Goal: Information Seeking & Learning: Learn about a topic

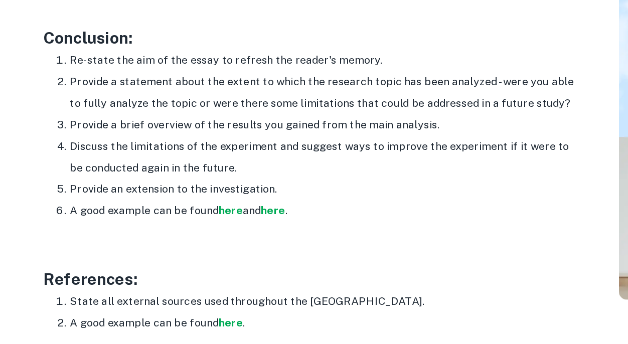
scroll to position [1191, 0]
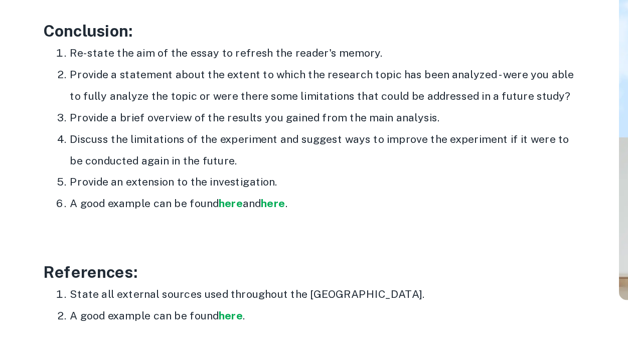
click at [90, 233] on li "A good example can be found here and here ." at bounding box center [242, 239] width 381 height 16
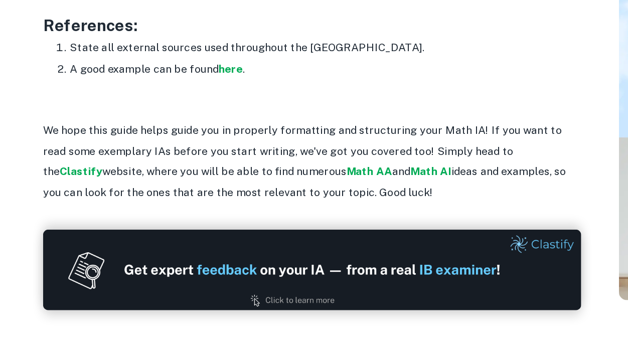
scroll to position [1378, 0]
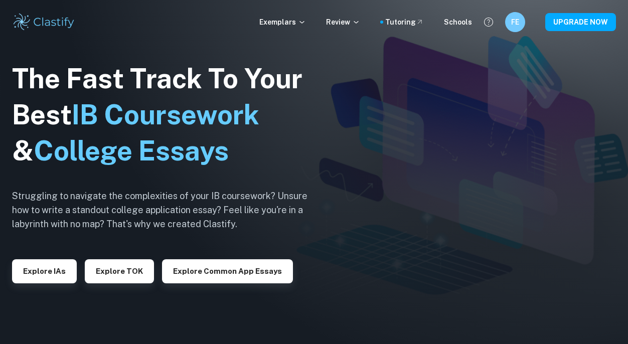
click at [423, 97] on img at bounding box center [314, 172] width 628 height 344
click at [305, 19] on icon at bounding box center [302, 22] width 8 height 8
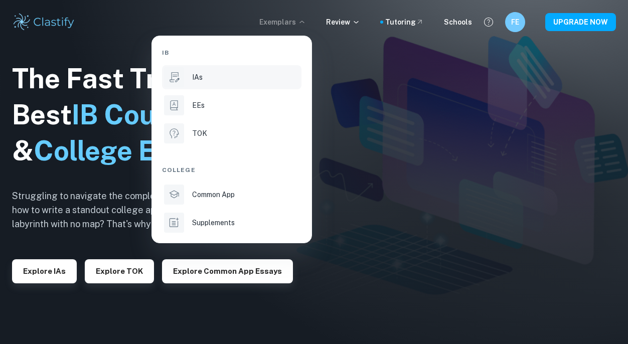
click at [235, 80] on div "IAs" at bounding box center [245, 77] width 107 height 11
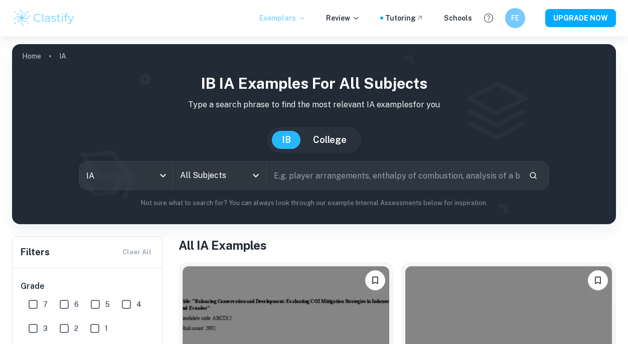
click at [209, 181] on input "All Subjects" at bounding box center [212, 175] width 69 height 19
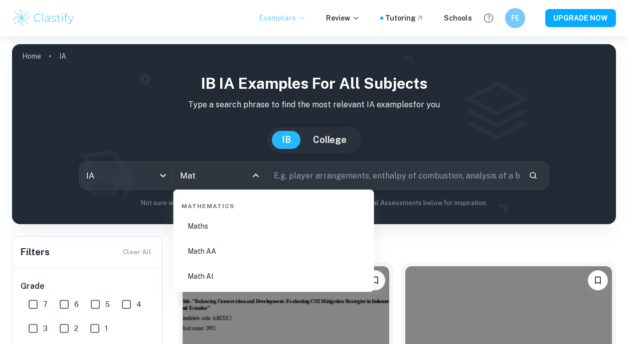
click at [227, 272] on li "Math AI" at bounding box center [274, 276] width 193 height 23
type input "Math AI"
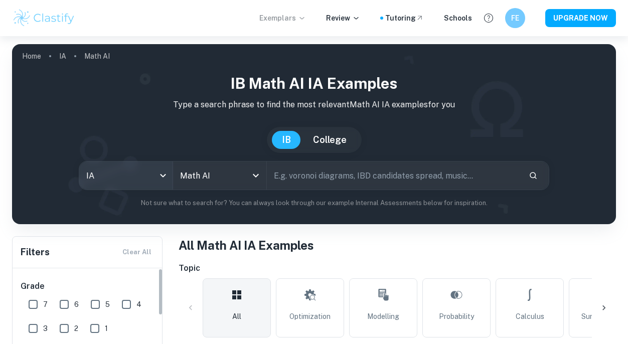
scroll to position [88, 0]
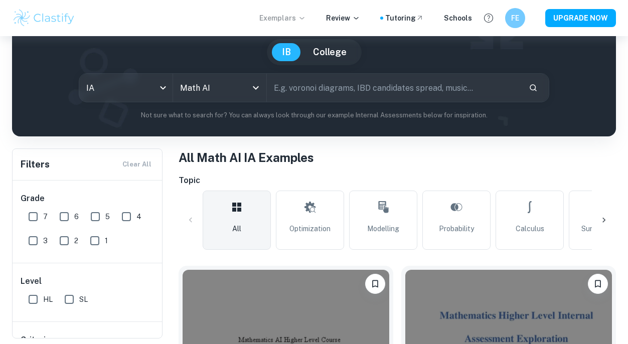
click at [37, 215] on input "7" at bounding box center [33, 217] width 20 height 20
checkbox input "true"
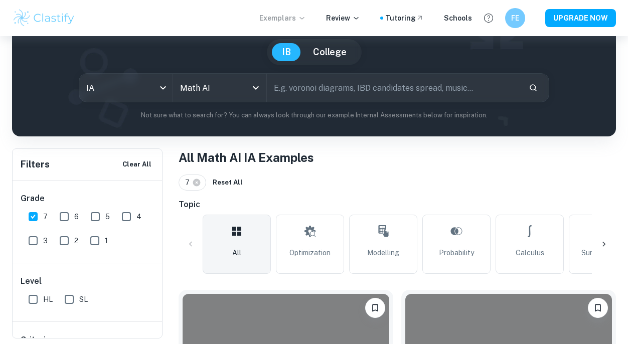
click at [66, 217] on input "6" at bounding box center [64, 217] width 20 height 20
checkbox input "true"
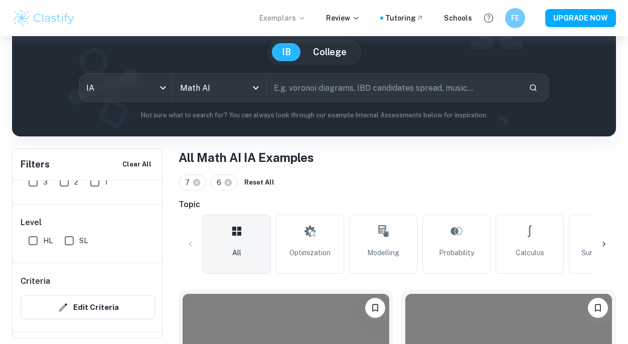
click at [66, 239] on input "SL" at bounding box center [69, 241] width 20 height 20
checkbox input "true"
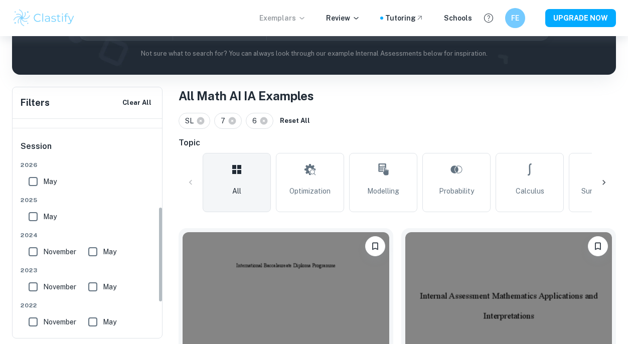
scroll to position [164, 0]
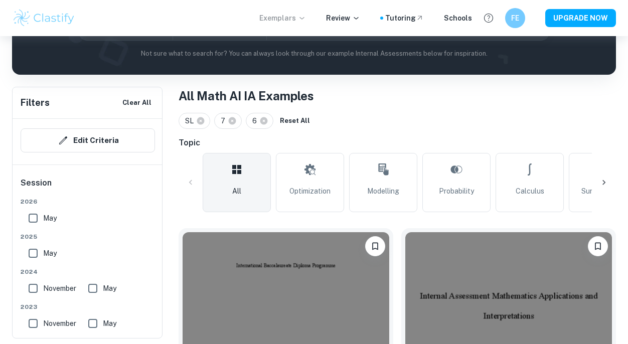
click at [41, 215] on input "May" at bounding box center [33, 218] width 20 height 20
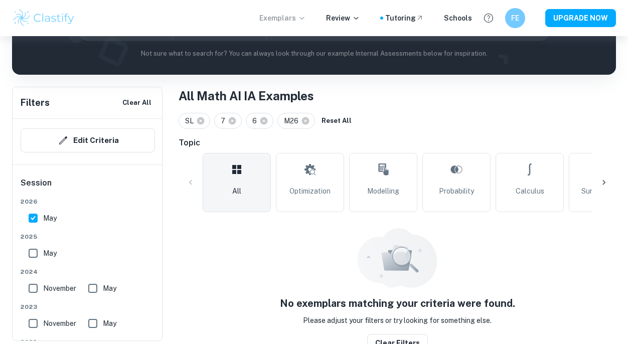
scroll to position [158, 0]
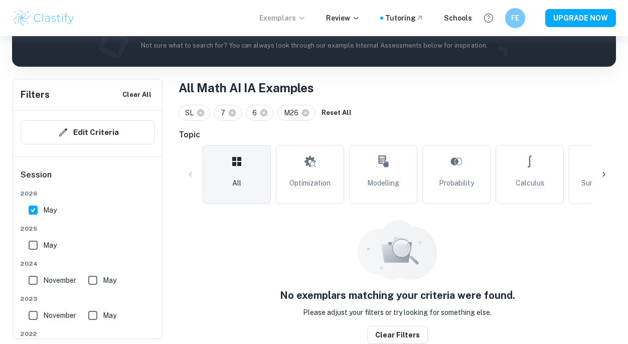
click at [48, 210] on span "May" at bounding box center [50, 210] width 14 height 11
click at [43, 210] on input "May" at bounding box center [33, 210] width 20 height 20
checkbox input "false"
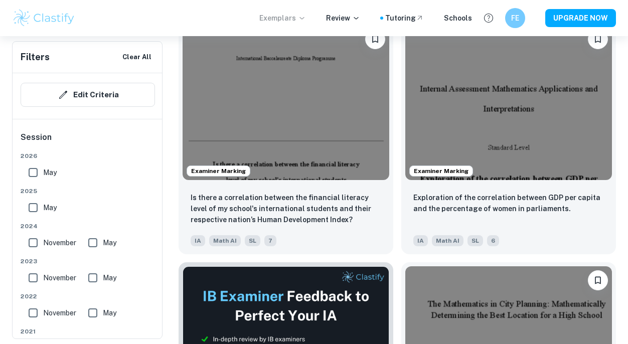
scroll to position [361, 0]
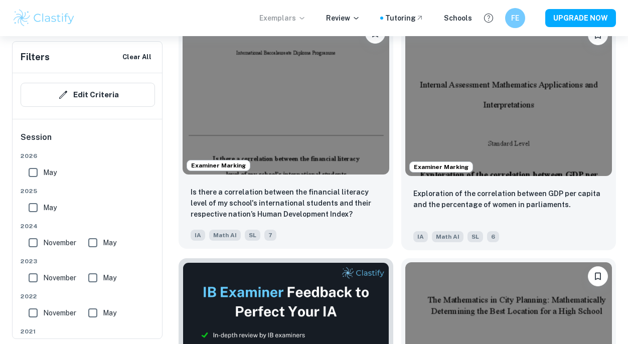
click at [318, 136] on img at bounding box center [286, 97] width 207 height 155
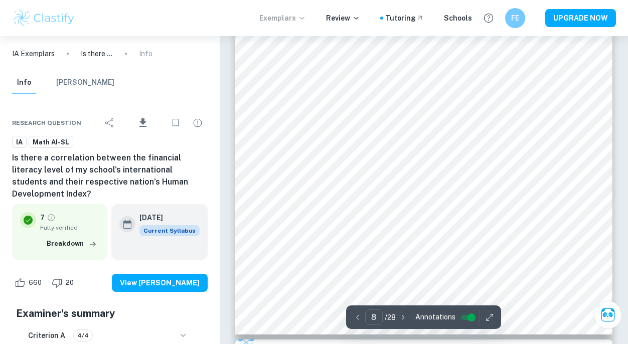
scroll to position [3117, 0]
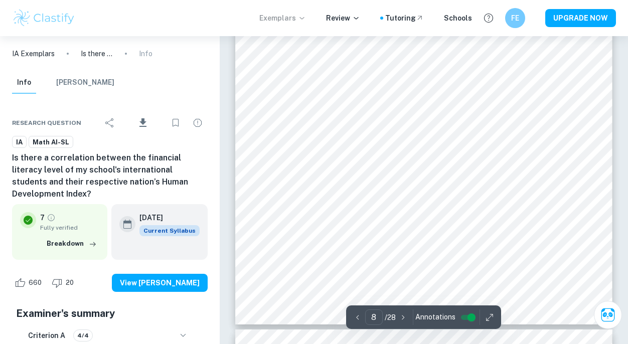
type input "7"
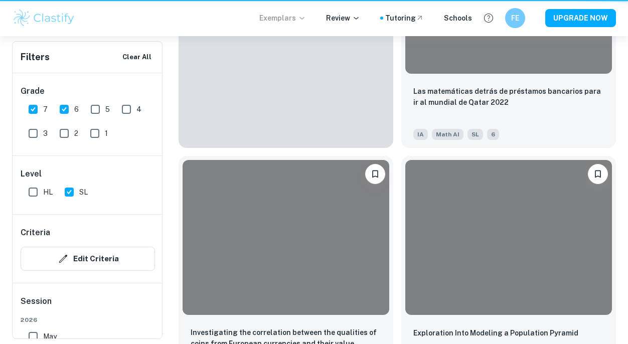
scroll to position [361, 0]
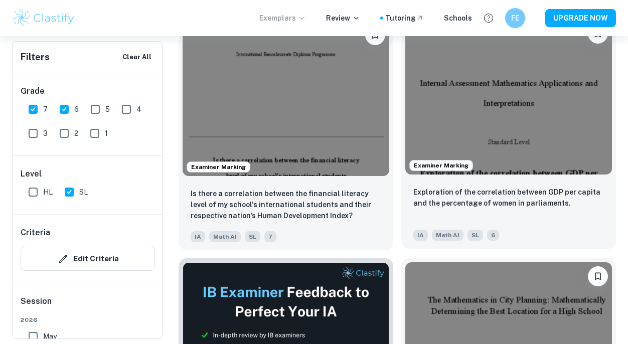
click at [454, 137] on img at bounding box center [508, 97] width 207 height 155
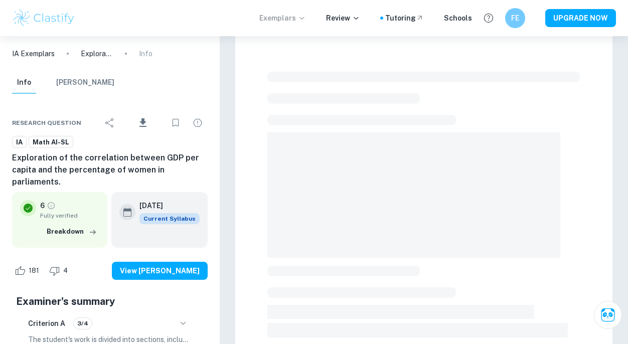
scroll to position [6, 0]
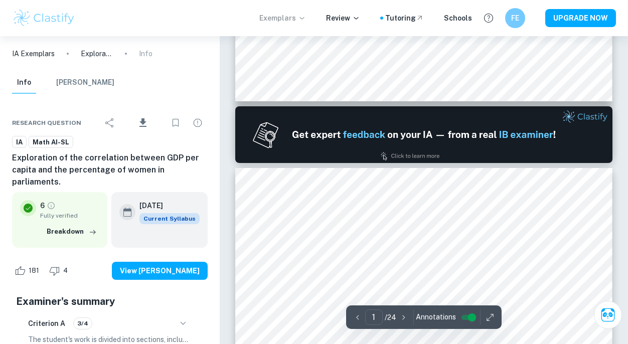
type input "2"
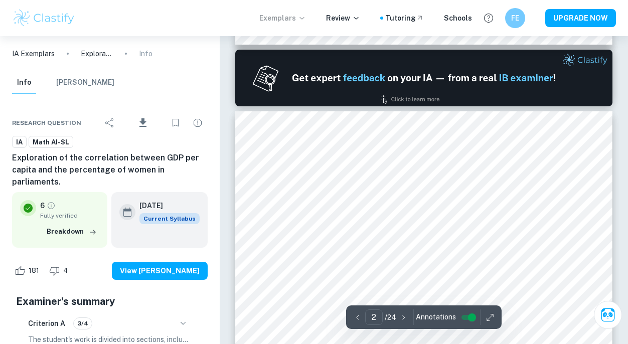
scroll to position [537, 0]
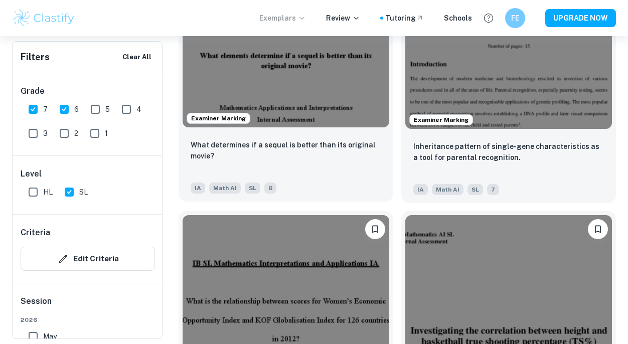
scroll to position [1862, 0]
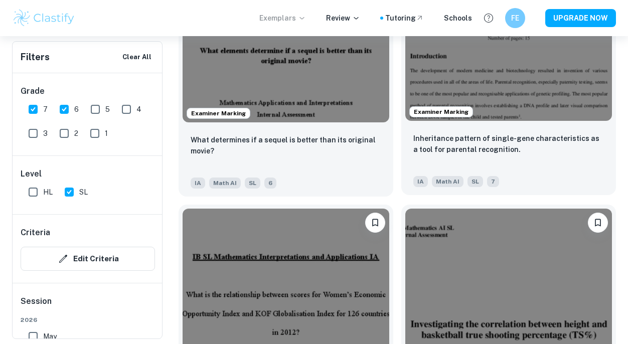
click at [503, 81] on img at bounding box center [508, 43] width 207 height 155
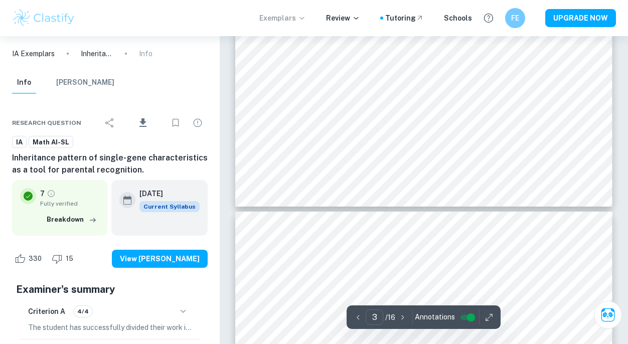
scroll to position [1438, 0]
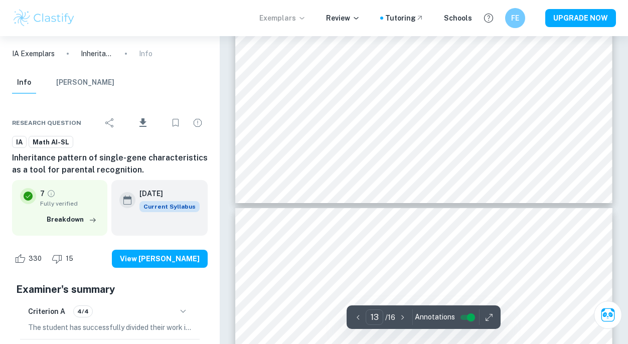
type input "14"
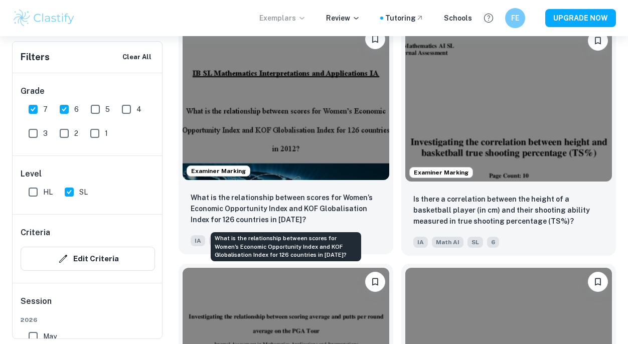
scroll to position [2046, 0]
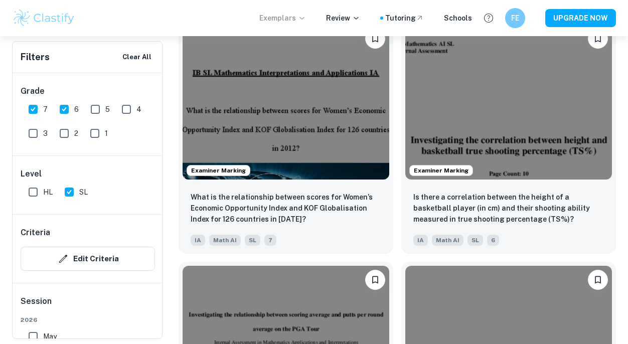
click at [64, 106] on input "6" at bounding box center [64, 109] width 20 height 20
checkbox input "false"
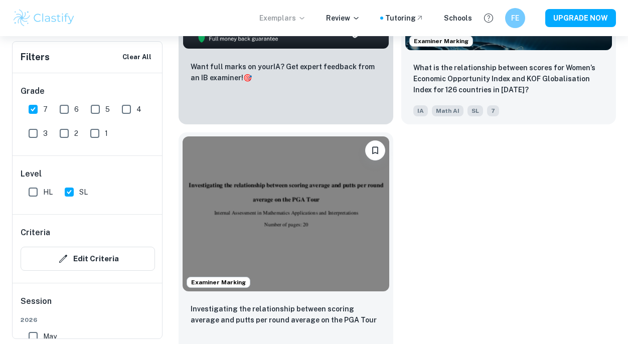
scroll to position [750, 0]
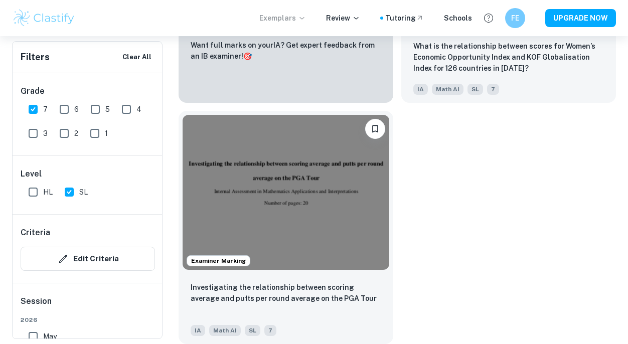
click at [295, 207] on img at bounding box center [286, 192] width 207 height 155
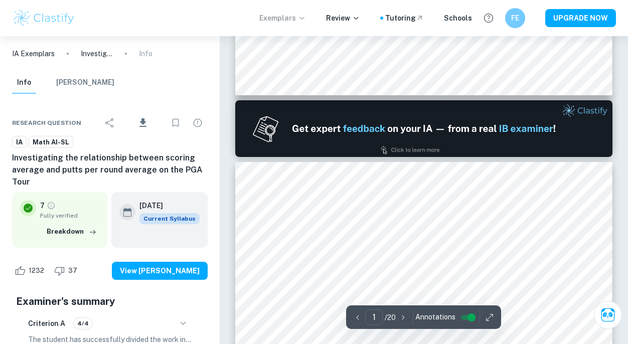
type input "2"
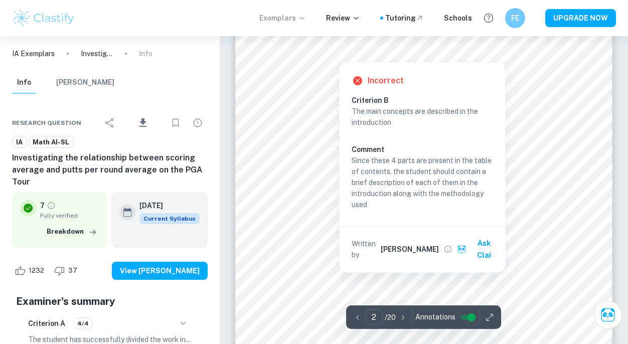
scroll to position [793, 0]
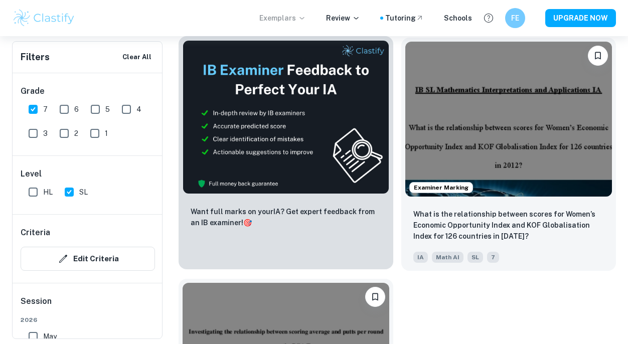
scroll to position [577, 0]
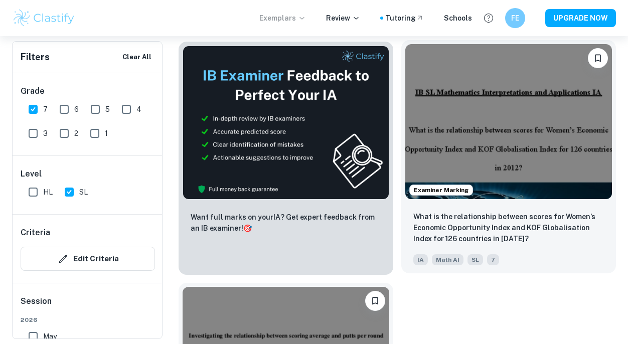
click at [435, 130] on img at bounding box center [508, 121] width 207 height 155
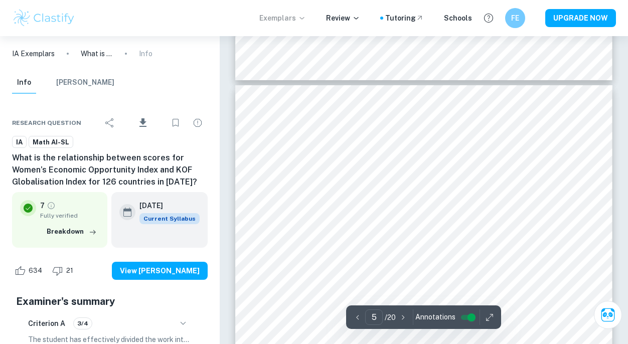
scroll to position [2140, 0]
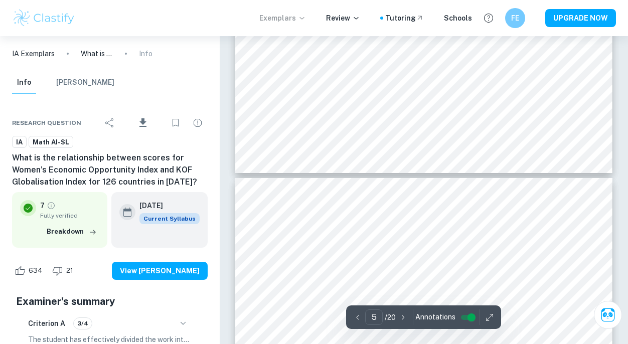
type input "4"
